Goal: Task Accomplishment & Management: Manage account settings

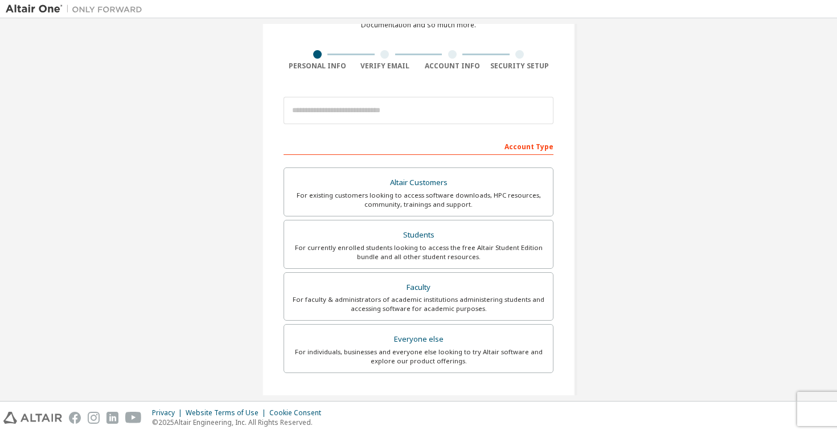
scroll to position [71, 0]
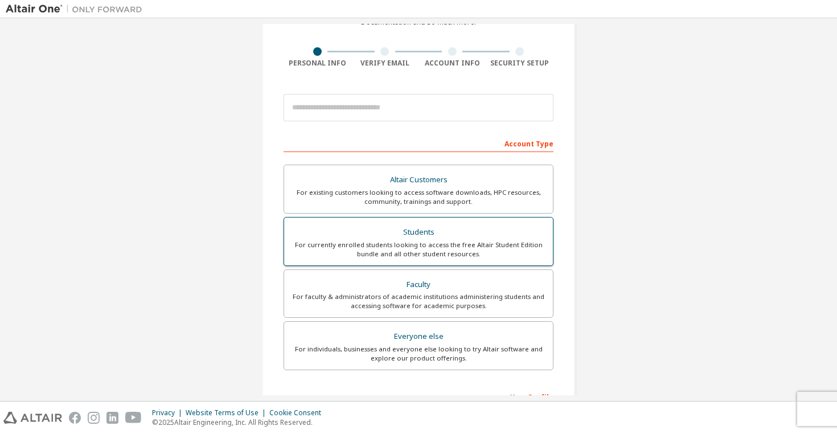
click at [435, 236] on div "Students" at bounding box center [418, 232] width 255 height 16
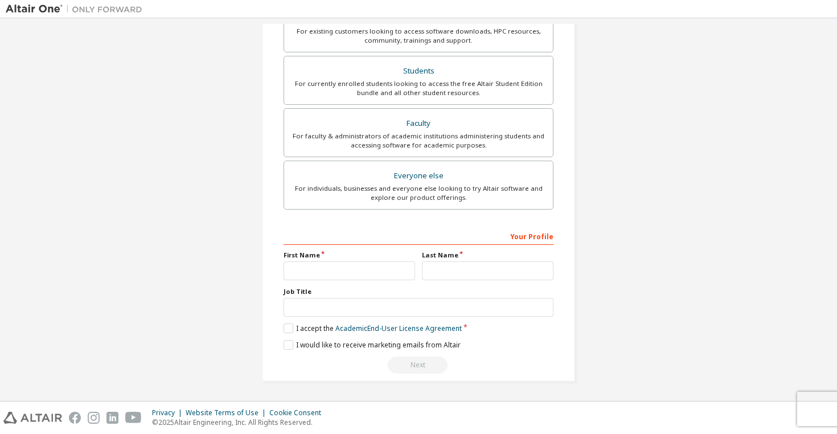
scroll to position [0, 0]
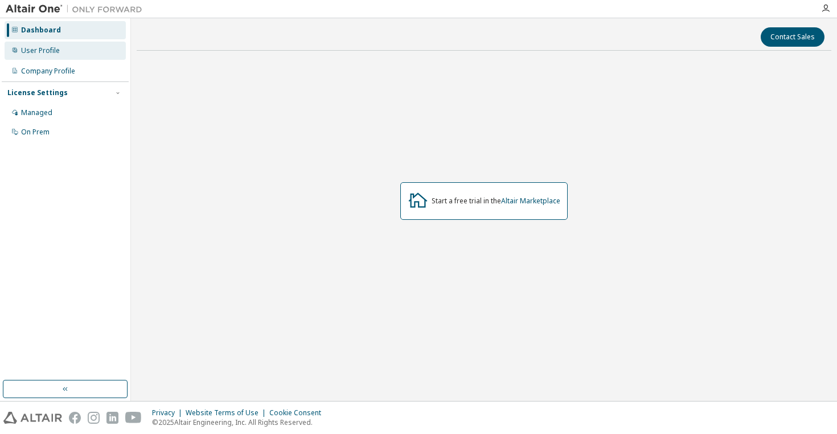
click at [53, 56] on div "User Profile" at bounding box center [65, 51] width 121 height 18
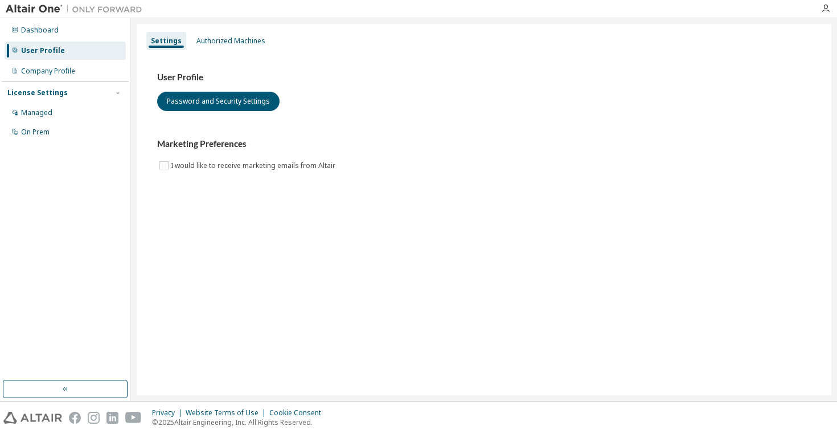
click at [54, 83] on div "License Settings Managed On Prem" at bounding box center [65, 111] width 127 height 61
click at [51, 112] on div "Managed" at bounding box center [65, 113] width 121 height 18
click at [28, 28] on div "Dashboard" at bounding box center [40, 30] width 38 height 9
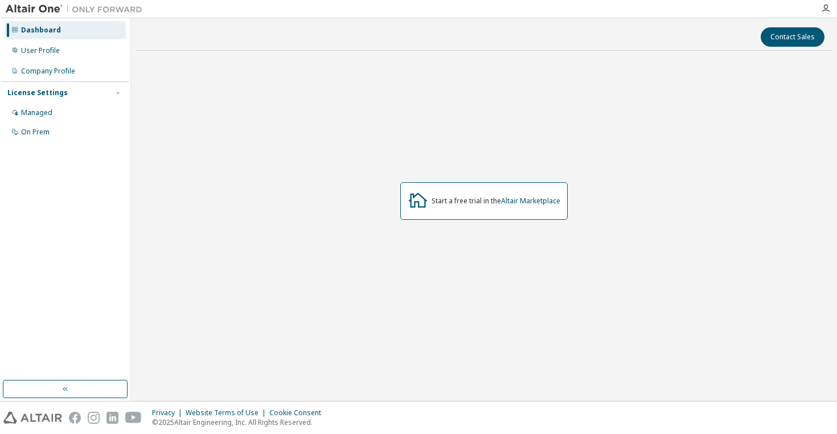
click at [38, 9] on img at bounding box center [77, 8] width 142 height 11
click at [76, 91] on div "License Settings" at bounding box center [65, 93] width 116 height 10
click at [97, 93] on div "License Settings" at bounding box center [65, 93] width 116 height 10
click at [80, 106] on div "Managed" at bounding box center [65, 113] width 121 height 18
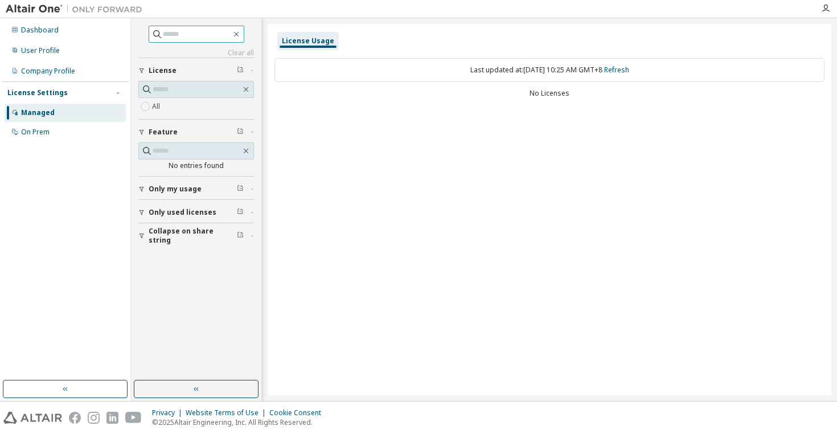
click at [182, 40] on span at bounding box center [197, 34] width 96 height 17
click at [209, 34] on input "text" at bounding box center [197, 33] width 68 height 11
